Goal: Task Accomplishment & Management: Use online tool/utility

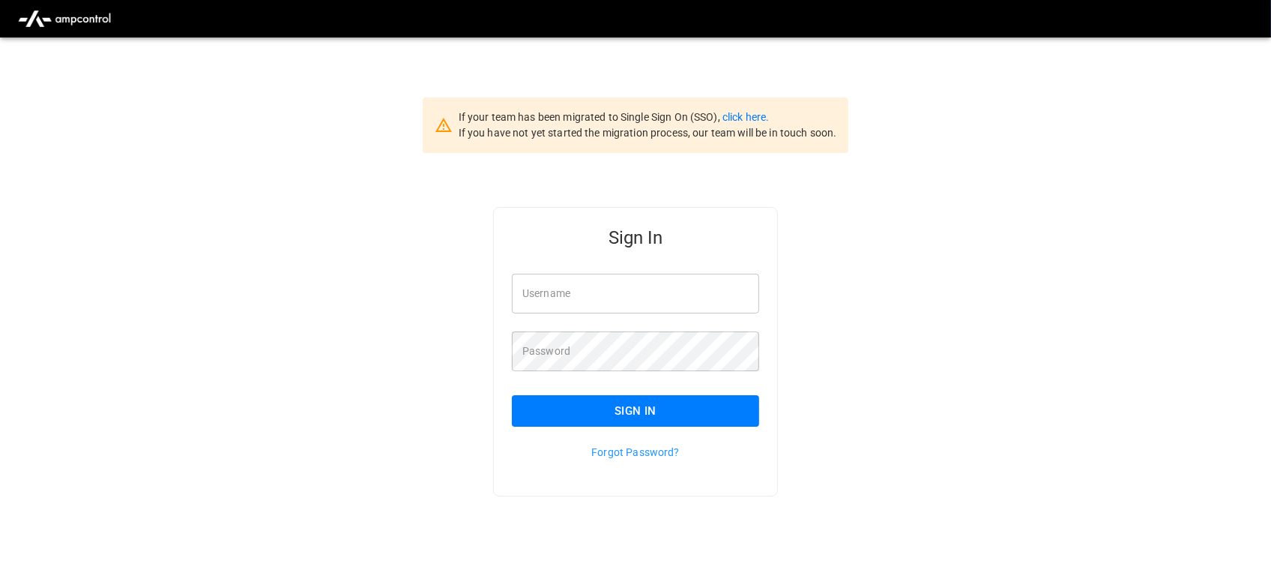
type input "**********"
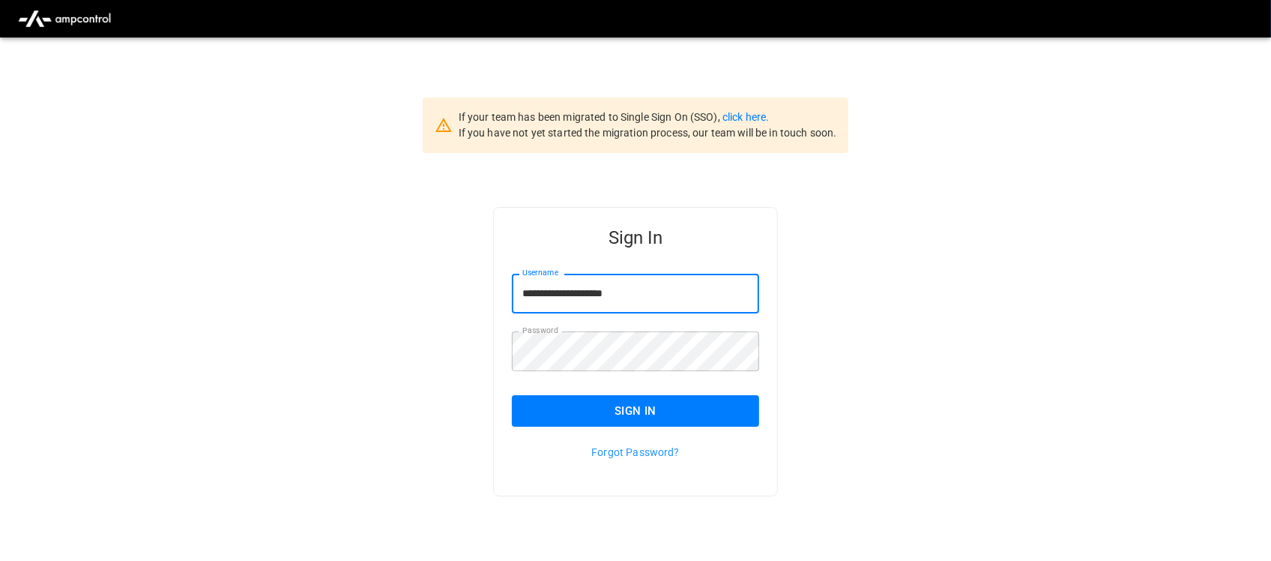
click at [594, 285] on input "**********" at bounding box center [635, 294] width 247 height 40
click at [639, 409] on button "Sign In" at bounding box center [635, 410] width 247 height 31
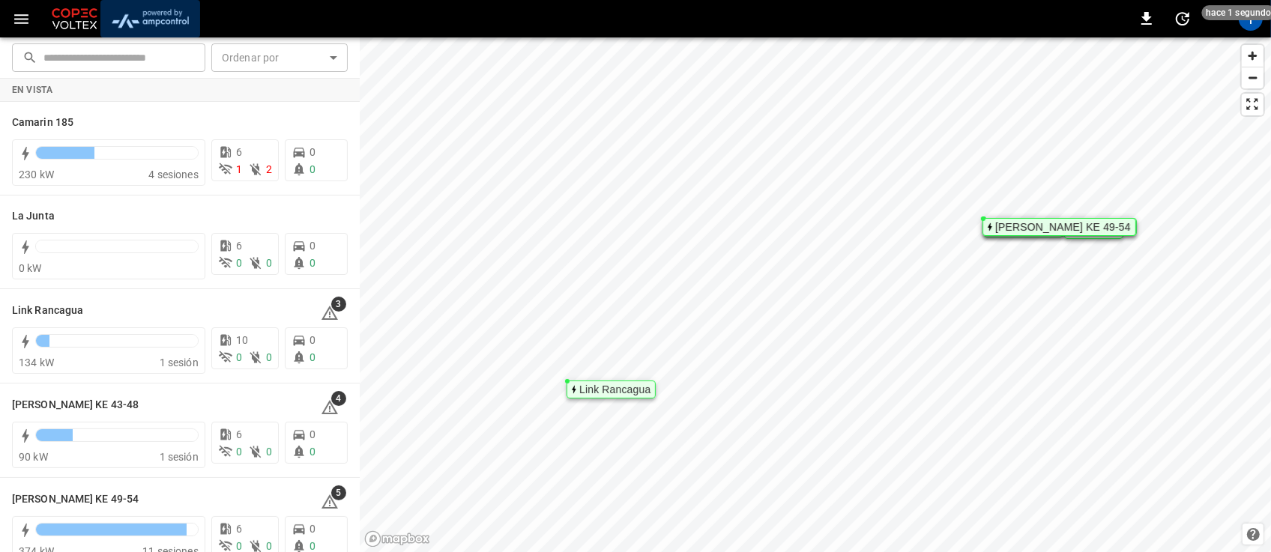
click at [165, 15] on img "menu" at bounding box center [150, 18] width 88 height 28
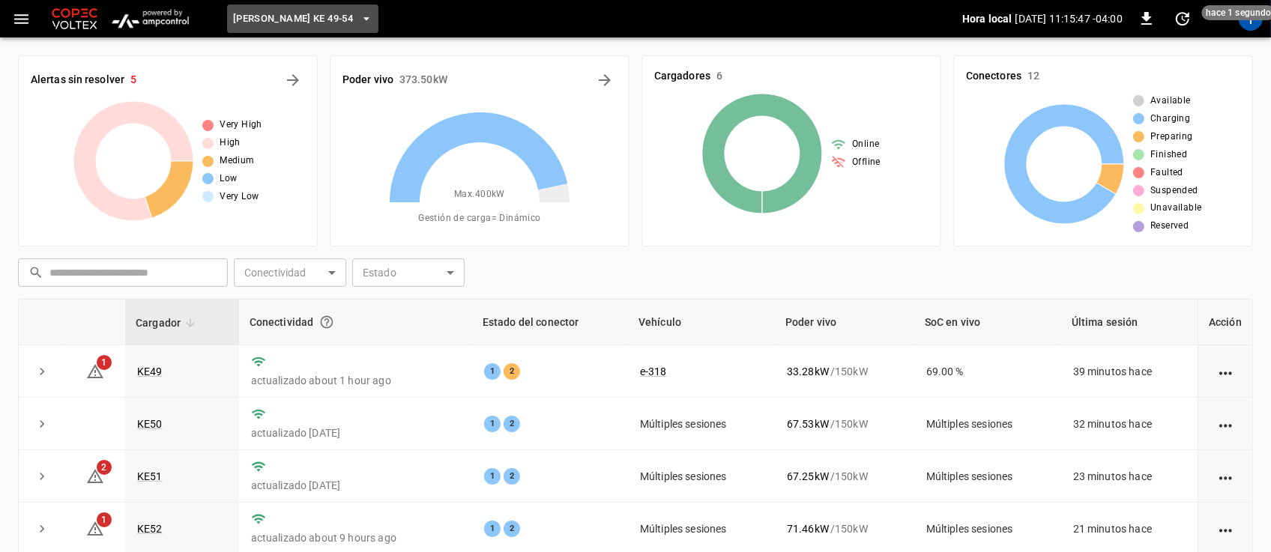
click at [364, 17] on icon "button" at bounding box center [367, 18] width 6 height 3
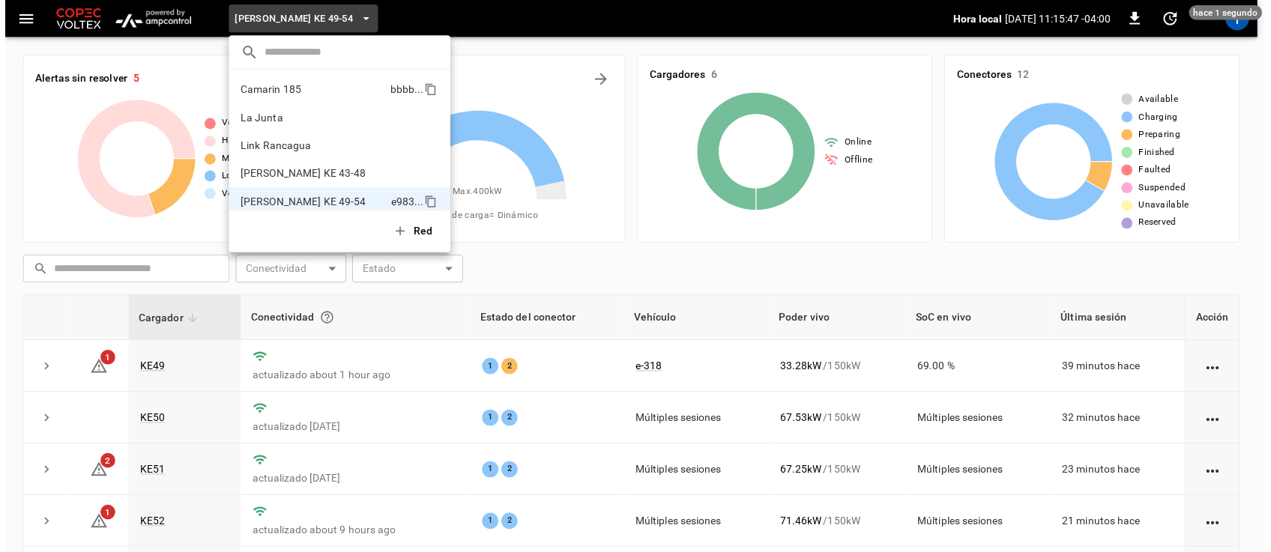
scroll to position [12, 0]
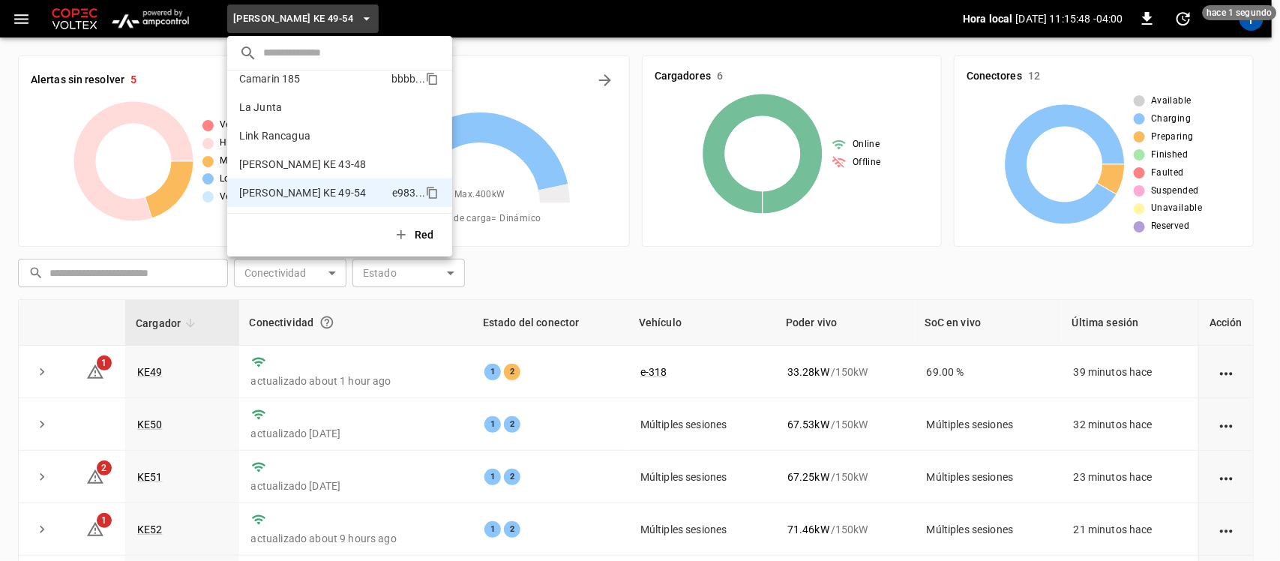
click at [336, 79] on p "Camarin 185" at bounding box center [312, 78] width 146 height 15
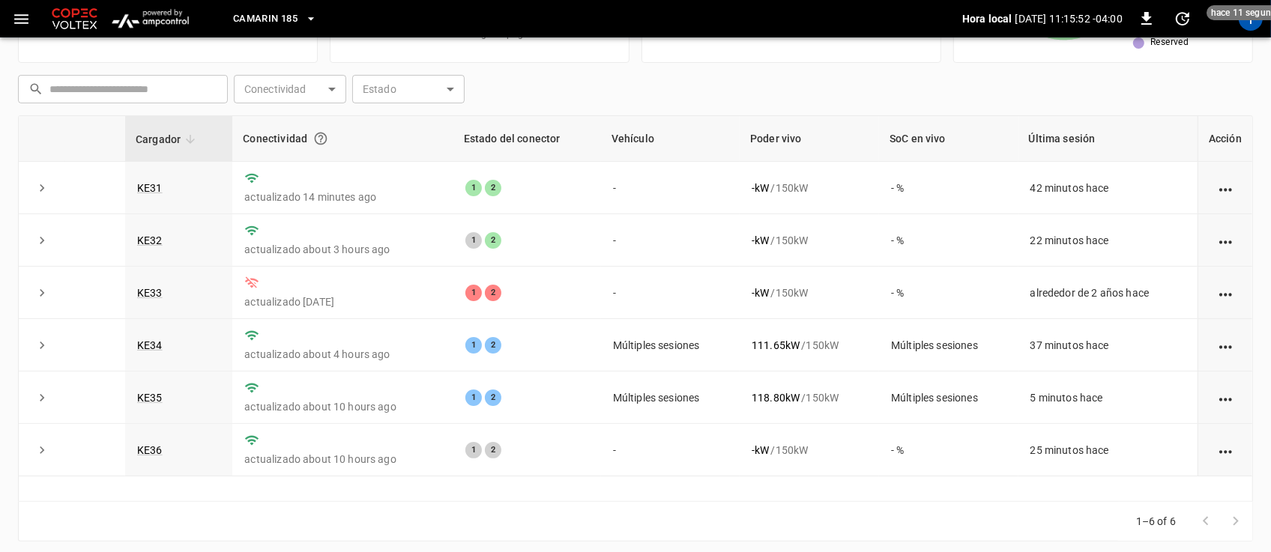
scroll to position [196, 0]
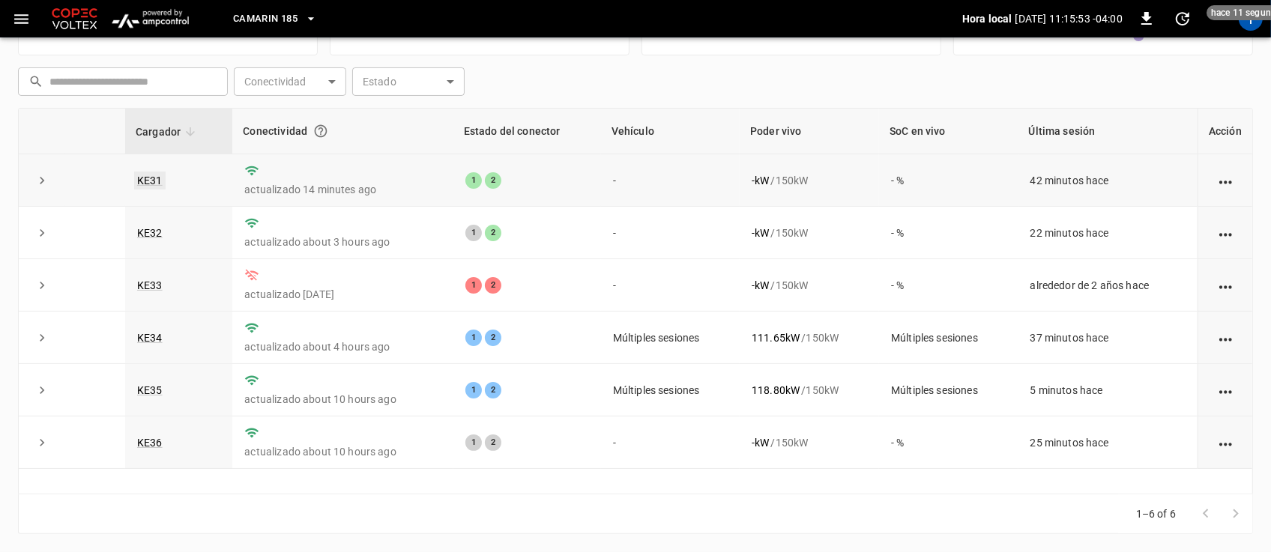
click at [154, 178] on link "KE31" at bounding box center [149, 181] width 31 height 18
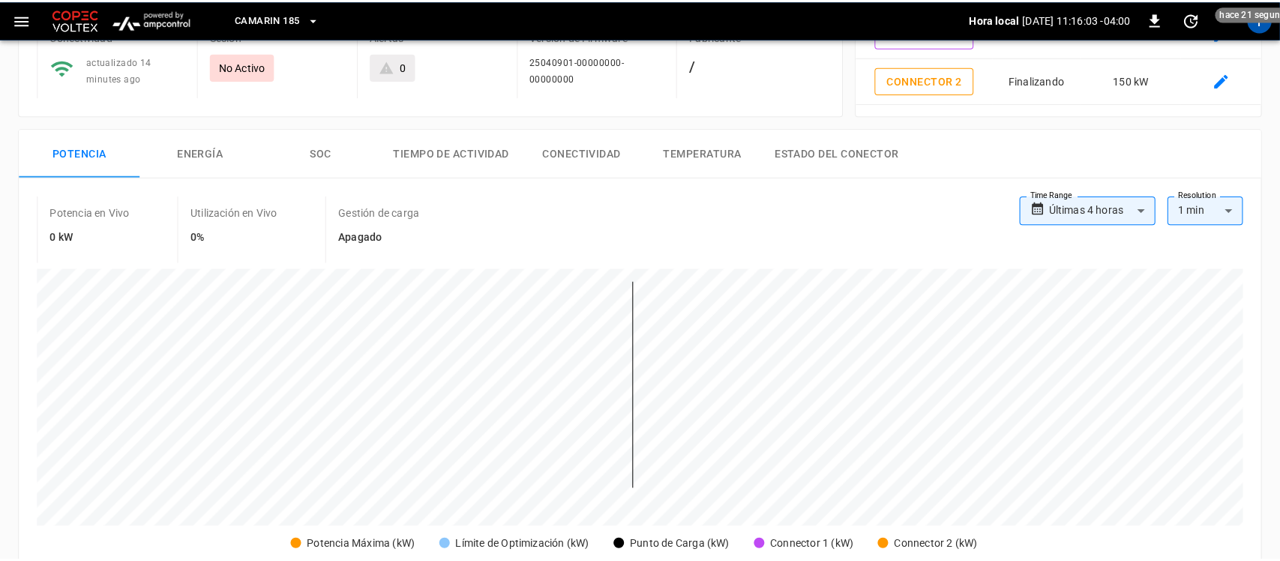
scroll to position [106, 0]
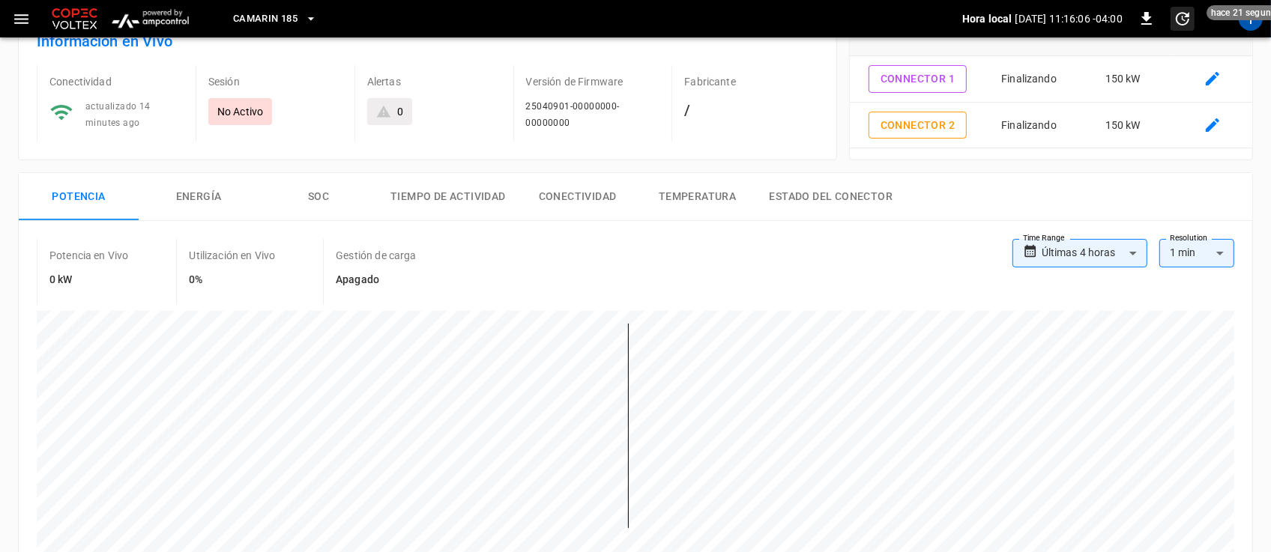
click at [1245, 17] on span "hace 21 segundos" at bounding box center [1249, 12] width 84 height 15
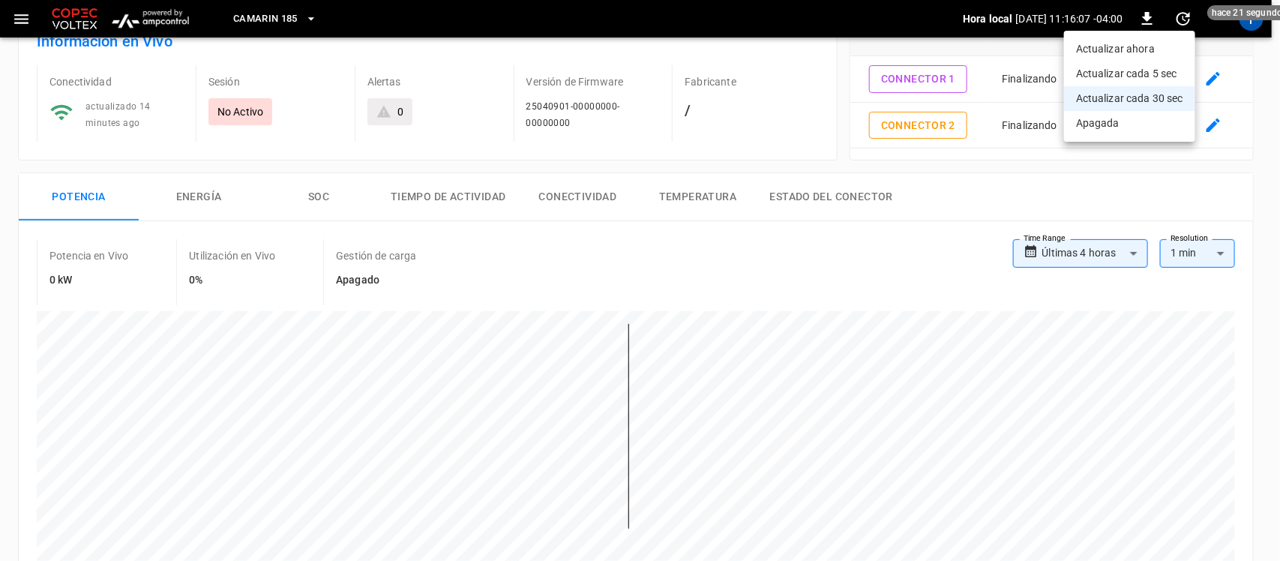
click at [1256, 28] on div at bounding box center [640, 280] width 1280 height 561
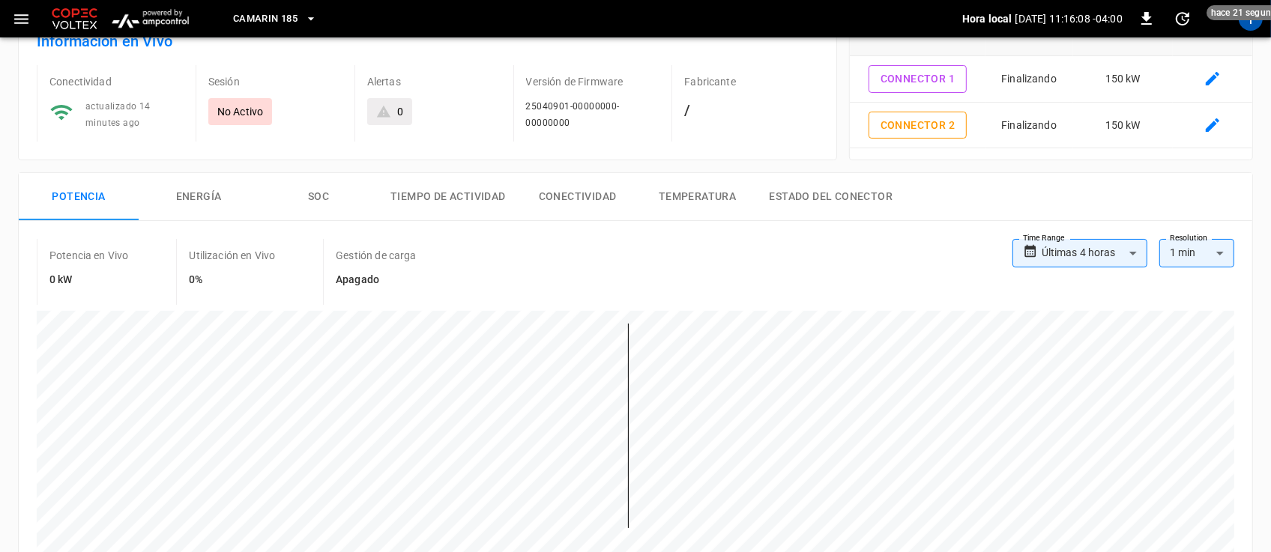
click at [1256, 28] on div "T" at bounding box center [1251, 19] width 24 height 24
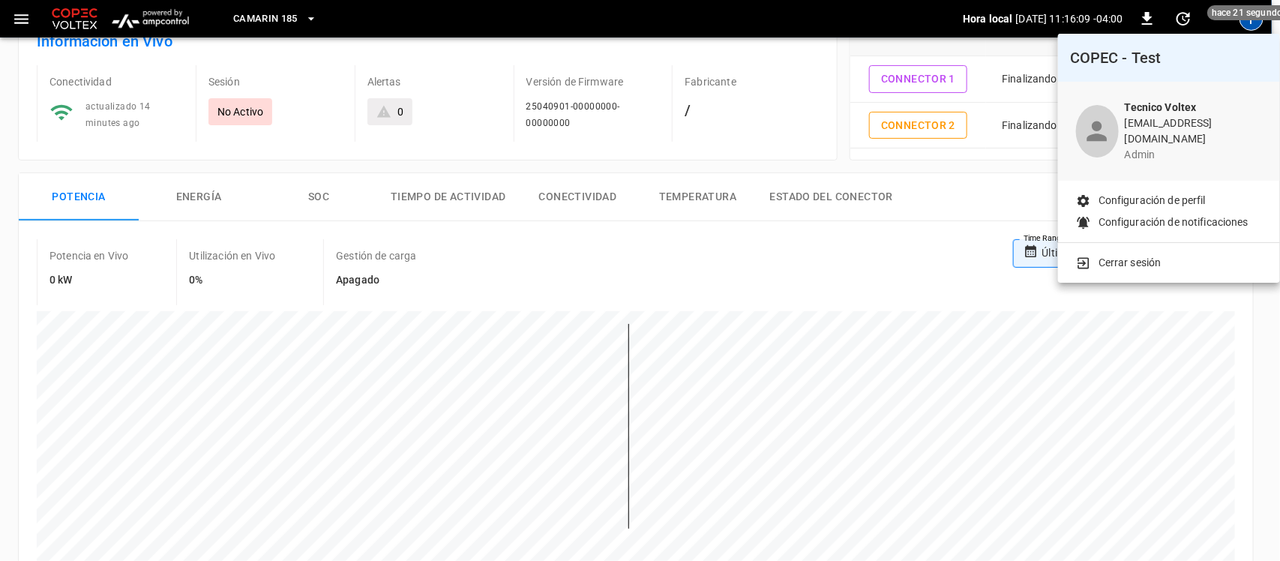
click at [1130, 255] on p "Cerrar sesión" at bounding box center [1129, 263] width 63 height 16
